Goal: Task Accomplishment & Management: Use online tool/utility

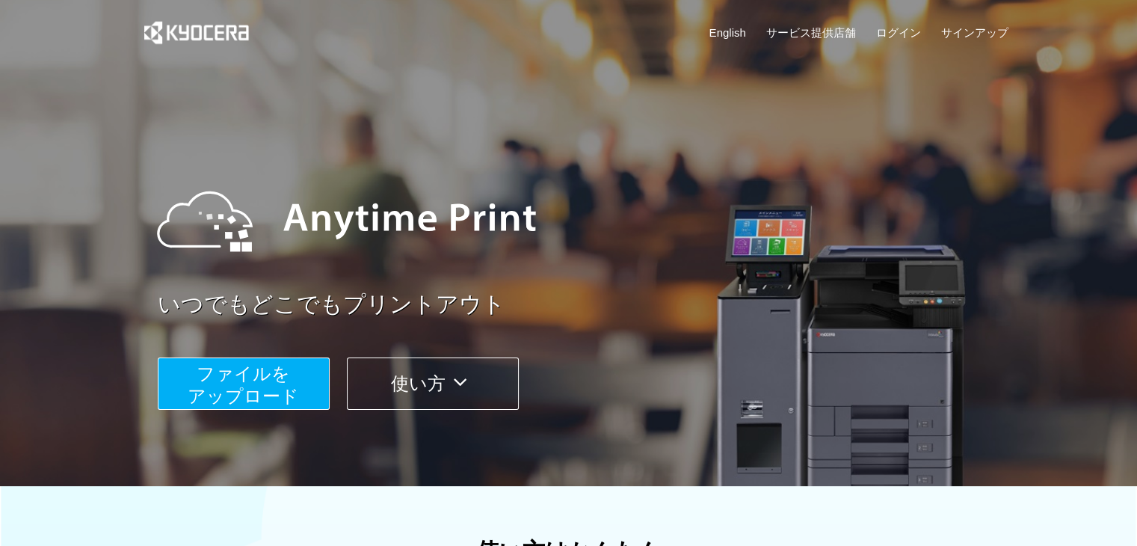
click at [247, 364] on span "ファイルを ​​アップロード" at bounding box center [243, 384] width 111 height 43
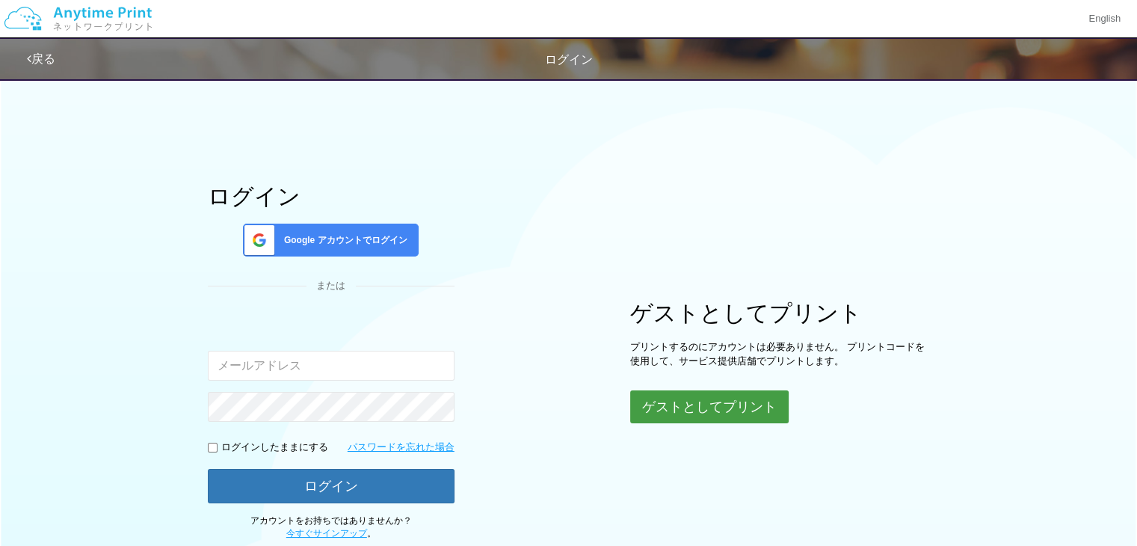
click at [721, 406] on button "ゲストとしてプリント" at bounding box center [709, 406] width 158 height 33
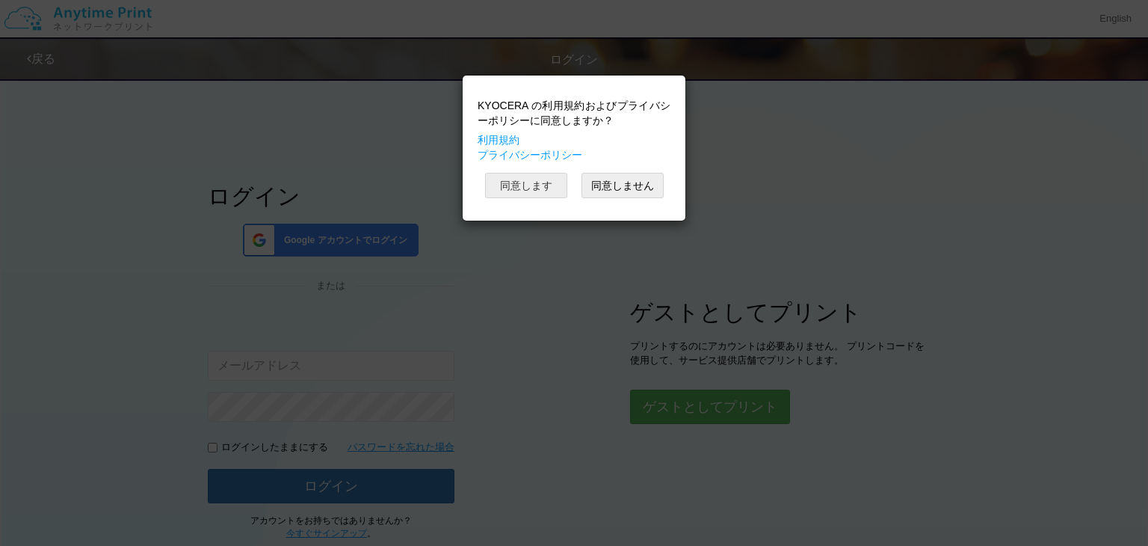
click at [500, 180] on button "同意します" at bounding box center [526, 185] width 82 height 25
click at [500, 180] on div "KYOCERA の利用規約およびプライバシーポリシーに同意しますか？ 利用規約 プライバシーポリシー 同意します 同意しません" at bounding box center [574, 148] width 208 height 130
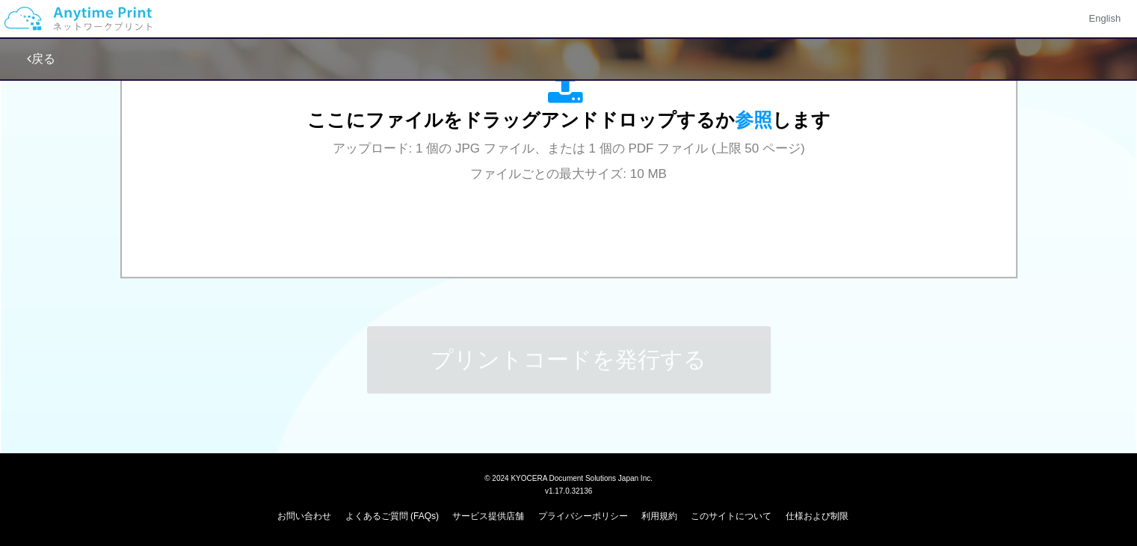
scroll to position [514, 0]
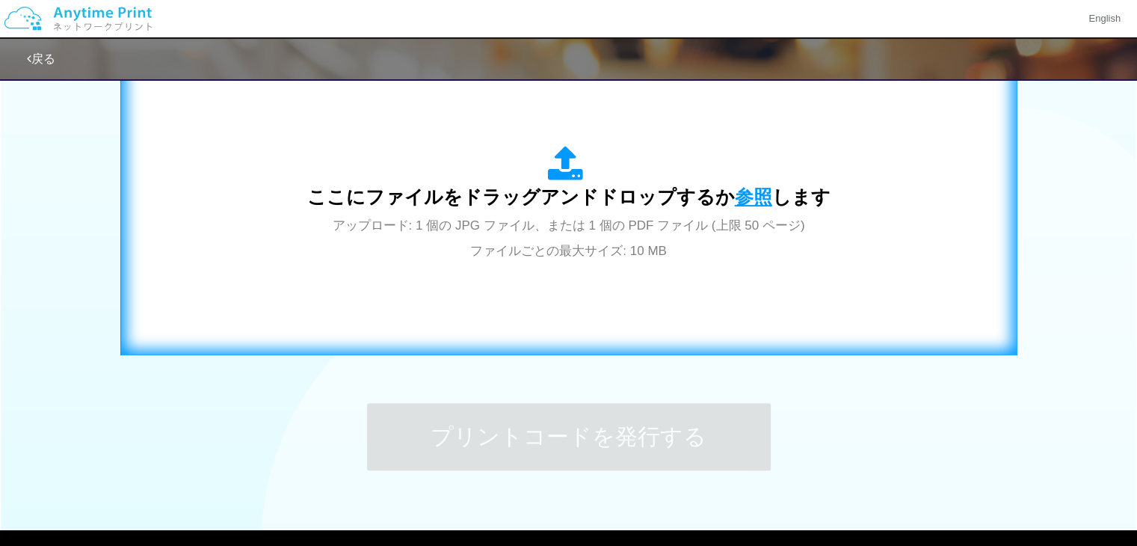
click at [750, 195] on span "参照" at bounding box center [753, 196] width 37 height 21
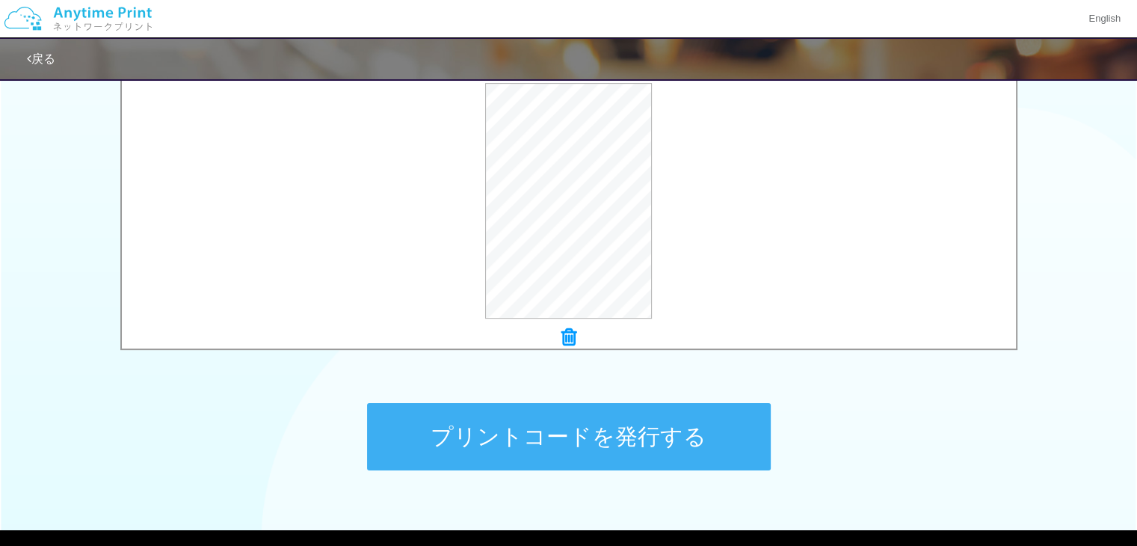
click at [472, 413] on button "プリントコードを発行する" at bounding box center [569, 436] width 404 height 67
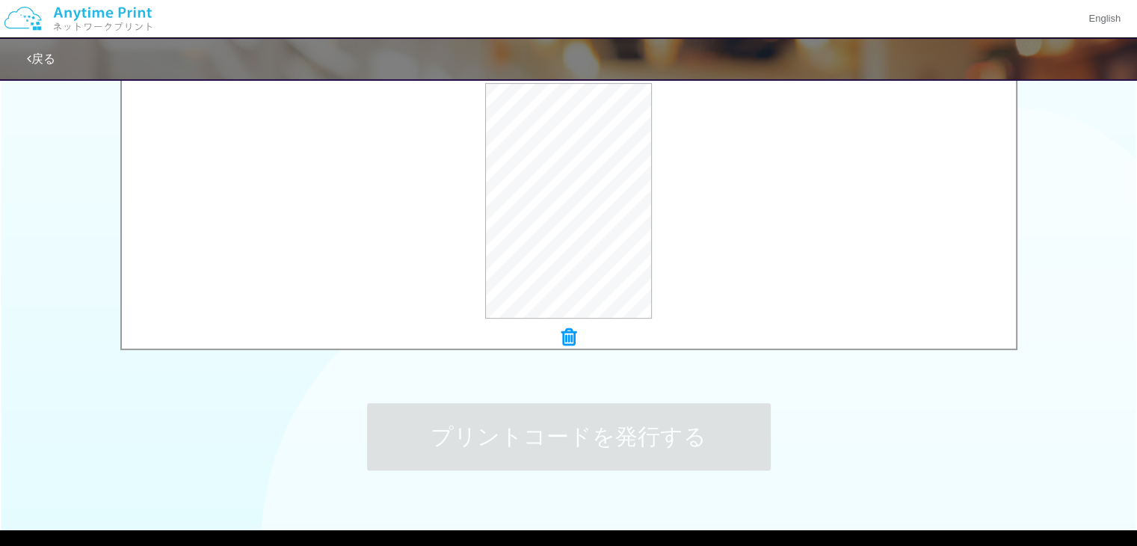
scroll to position [0, 0]
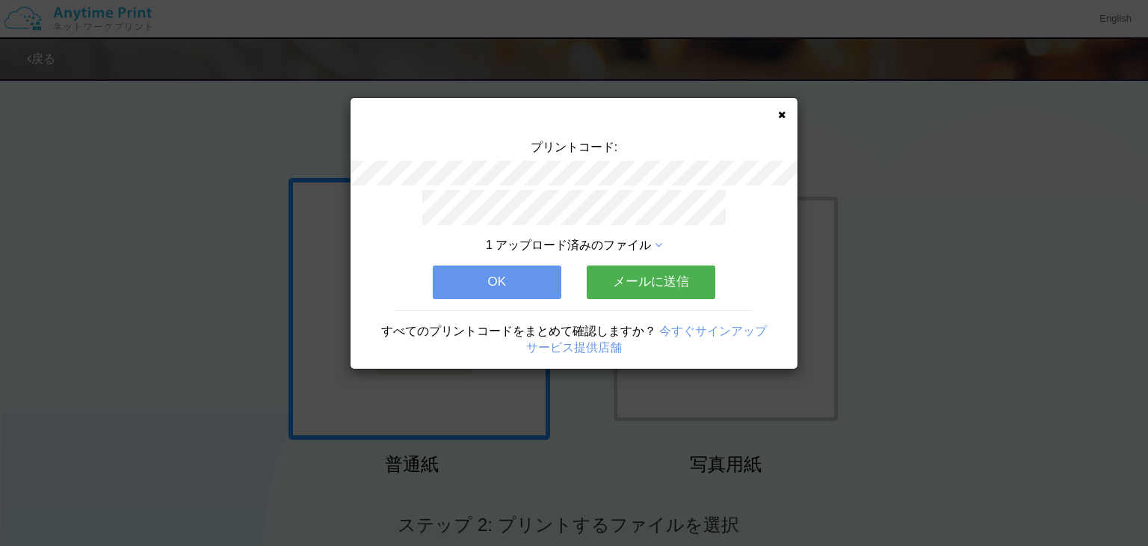
click at [484, 280] on button "OK" at bounding box center [497, 281] width 129 height 33
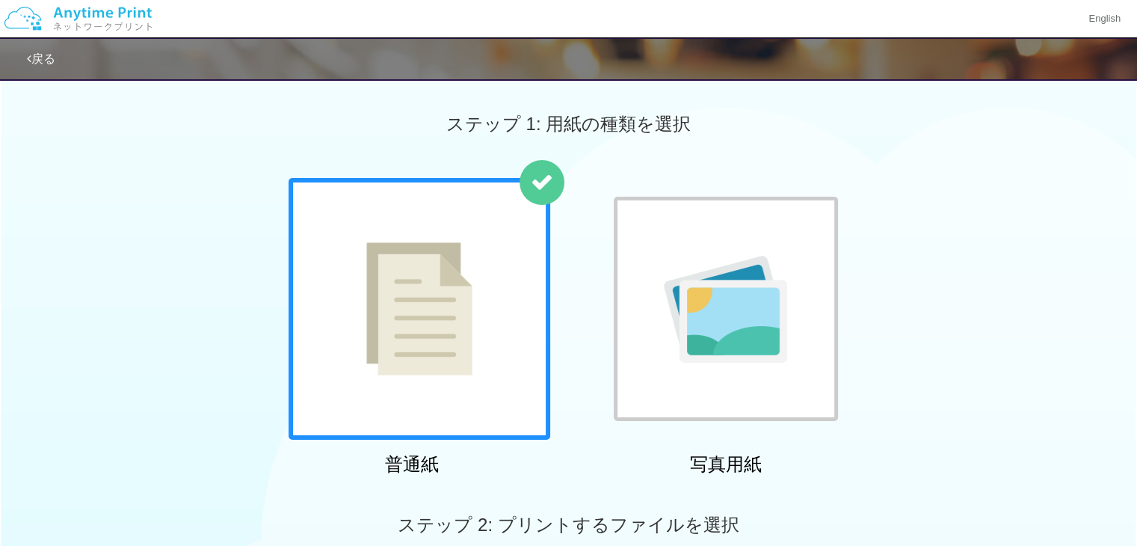
click at [259, 392] on div "普通紙 写真用紙" at bounding box center [568, 329] width 1137 height 303
click at [366, 352] on img at bounding box center [419, 308] width 106 height 133
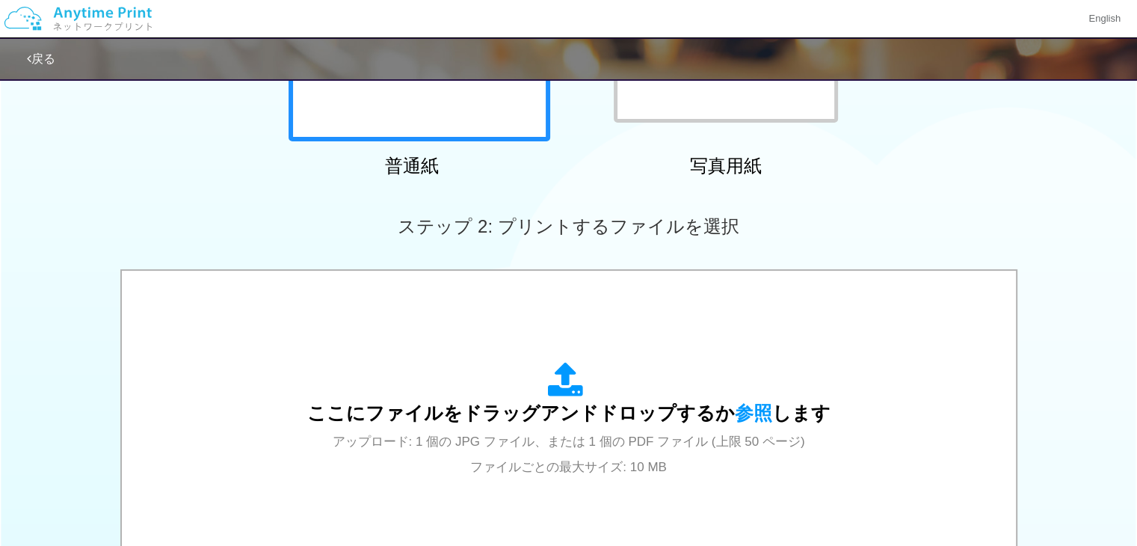
scroll to position [487, 0]
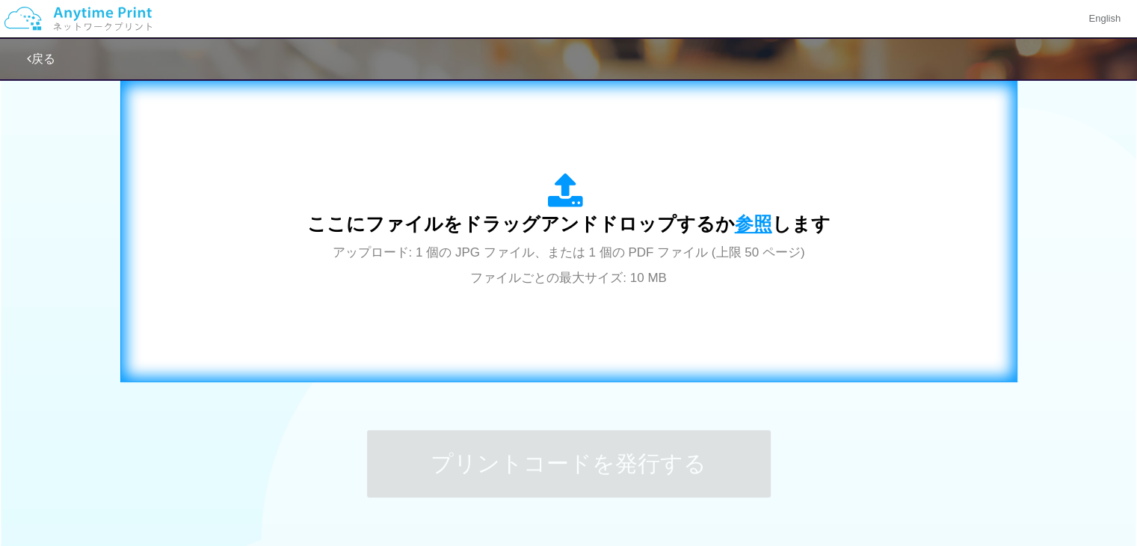
click at [749, 222] on span "参照" at bounding box center [753, 223] width 37 height 21
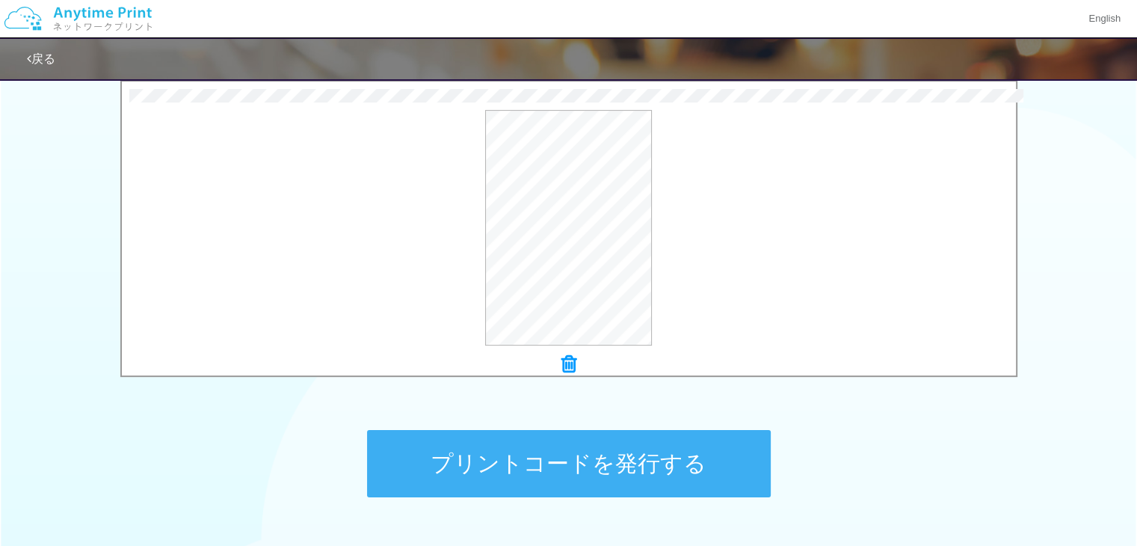
click at [595, 447] on button "プリントコードを発行する" at bounding box center [569, 463] width 404 height 67
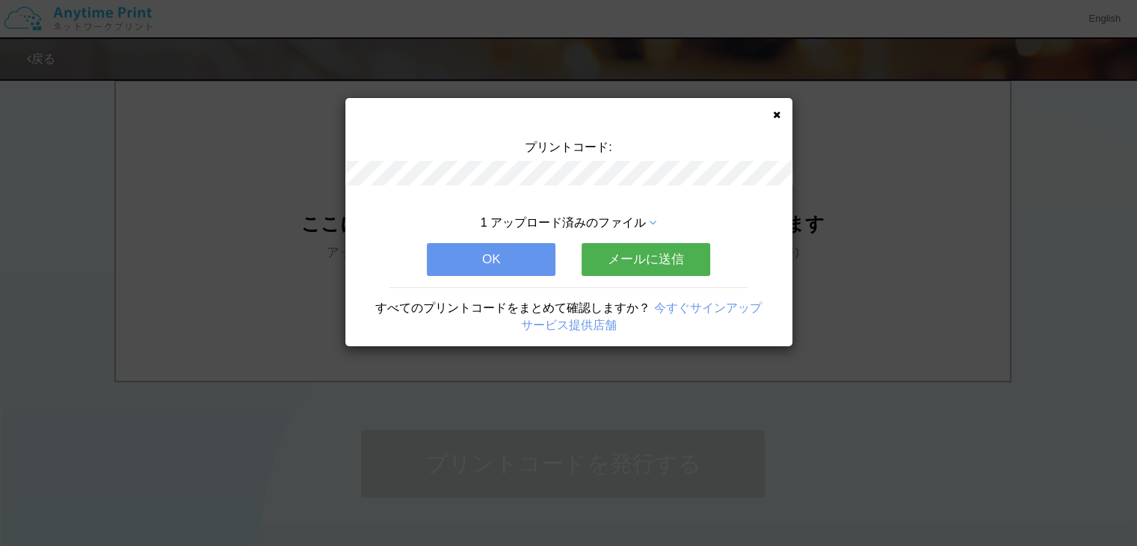
scroll to position [0, 0]
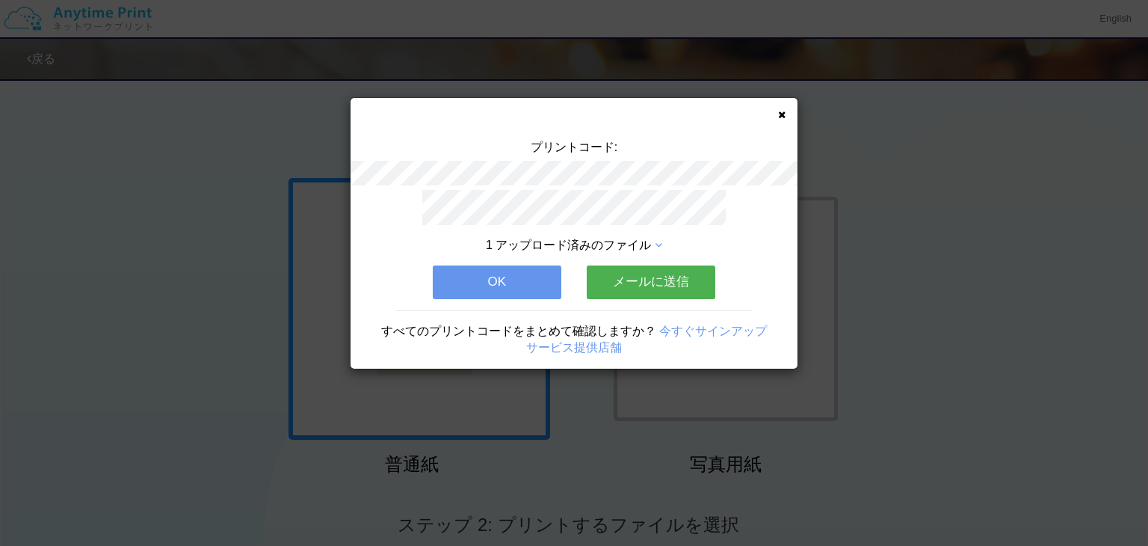
click at [510, 283] on button "OK" at bounding box center [497, 281] width 129 height 33
